Goal: Information Seeking & Learning: Check status

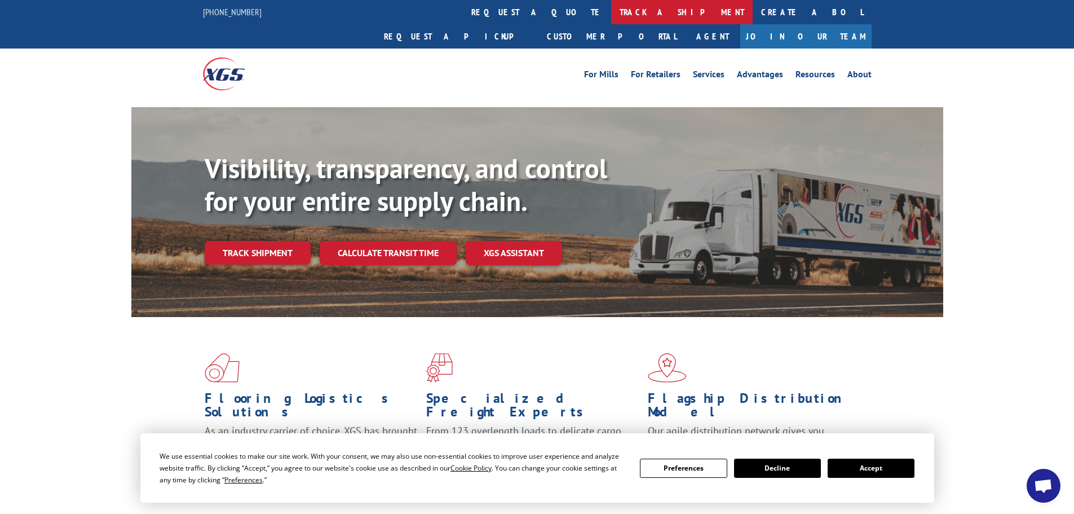
click at [611, 9] on link "track a shipment" at bounding box center [681, 12] width 141 height 24
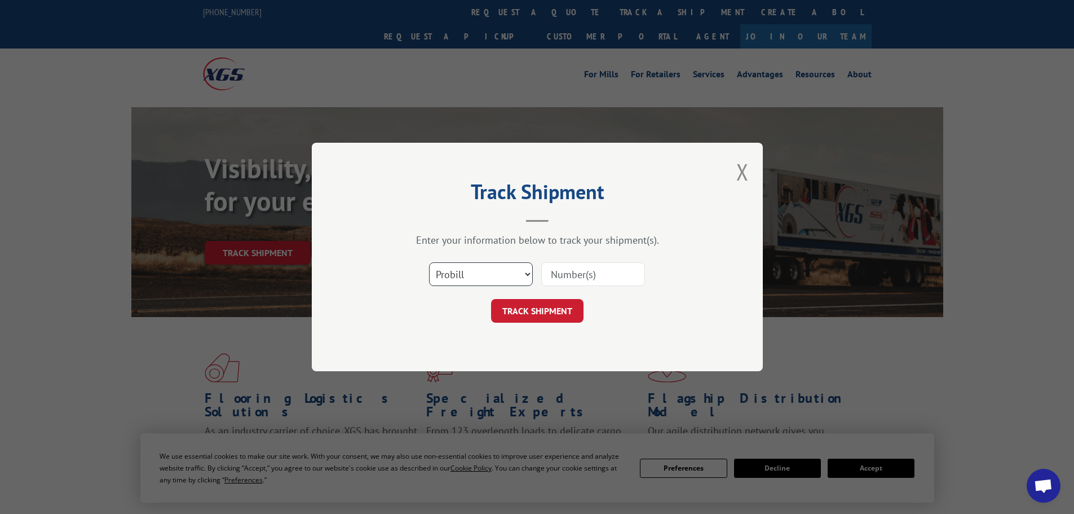
click at [505, 262] on select "Select category... Probill BOL PO" at bounding box center [481, 274] width 104 height 24
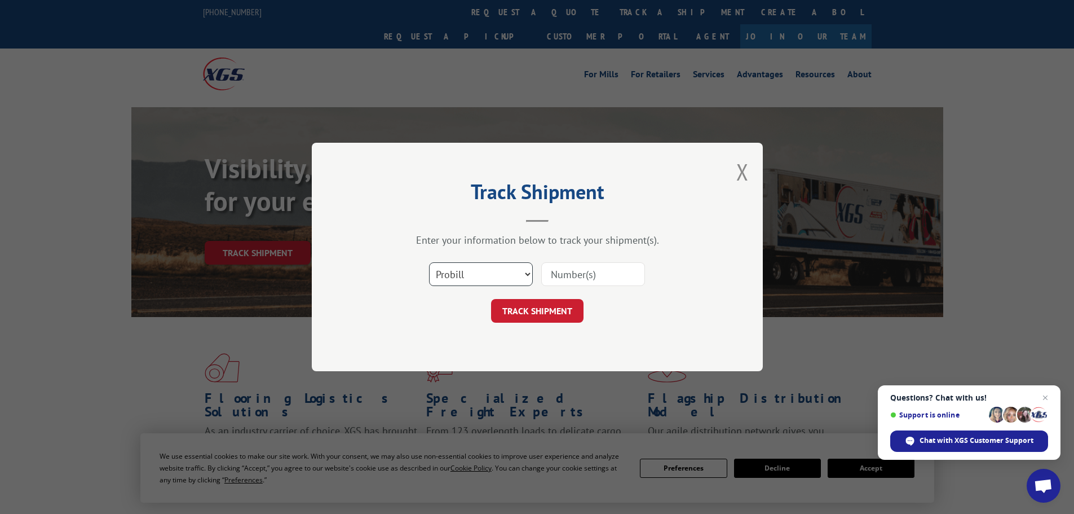
select select "bol"
click at [429, 262] on select "Select category... Probill BOL PO" at bounding box center [481, 274] width 104 height 24
click at [580, 268] on input at bounding box center [593, 274] width 104 height 24
paste input "5106690"
type input "5106690"
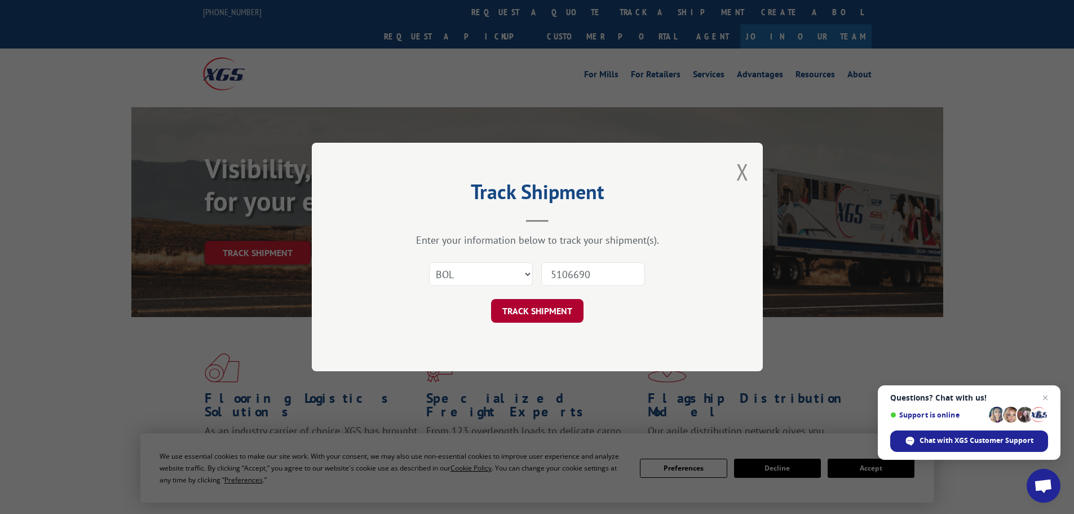
click at [536, 313] on button "TRACK SHIPMENT" at bounding box center [537, 311] width 92 height 24
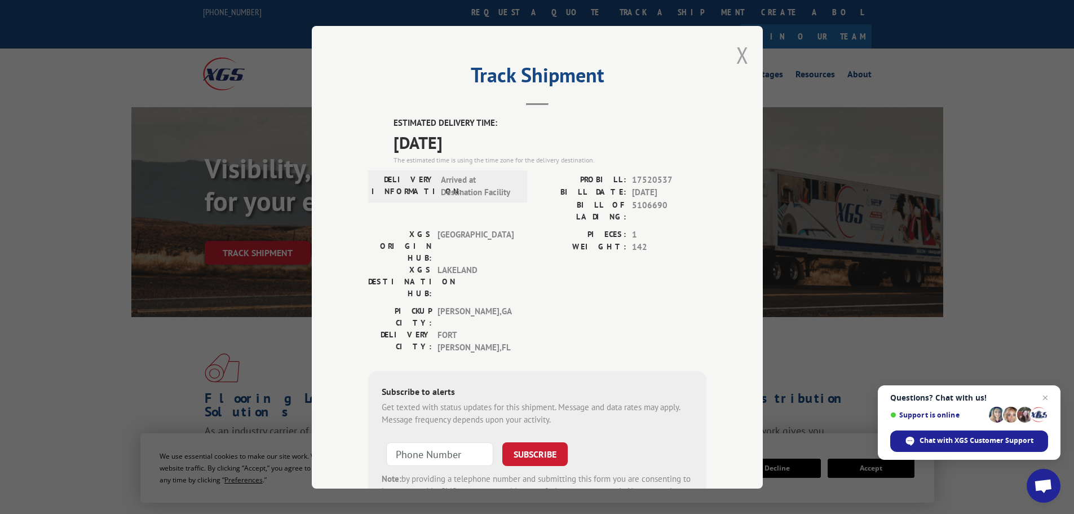
click at [739, 57] on button "Close modal" at bounding box center [742, 55] width 12 height 30
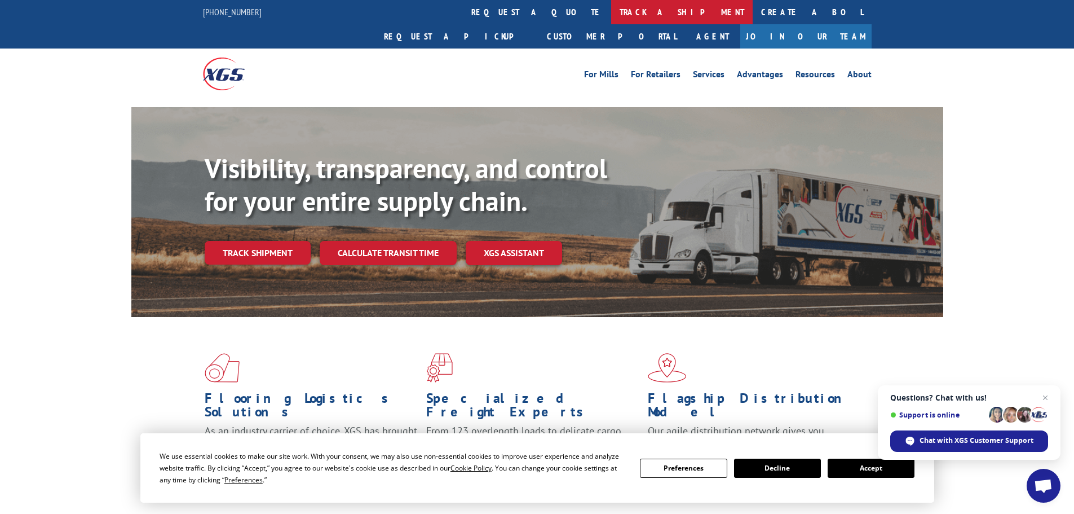
click at [611, 11] on link "track a shipment" at bounding box center [681, 12] width 141 height 24
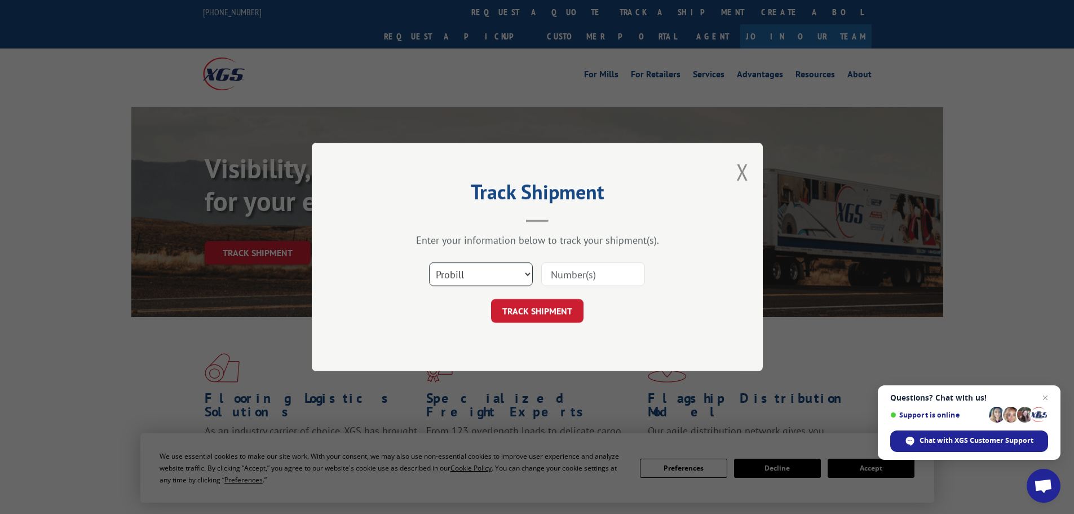
click at [484, 277] on select "Select category... Probill BOL PO" at bounding box center [481, 274] width 104 height 24
select select "po"
click at [429, 262] on select "Select category... Probill BOL PO" at bounding box center [481, 274] width 104 height 24
click at [574, 276] on input at bounding box center [593, 274] width 104 height 24
paste input "76529700"
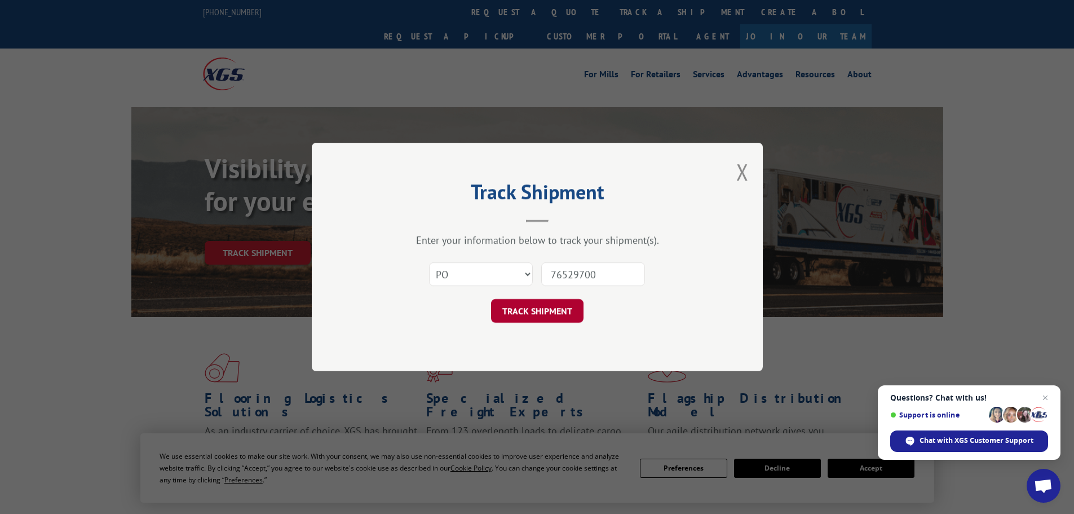
type input "76529700"
click at [549, 310] on button "TRACK SHIPMENT" at bounding box center [537, 311] width 92 height 24
